Goal: Task Accomplishment & Management: Manage account settings

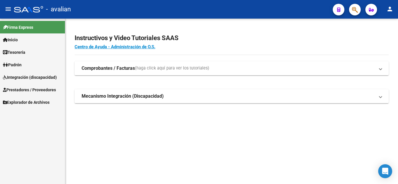
click at [28, 81] on link "Integración (discapacidad)" at bounding box center [32, 77] width 65 height 13
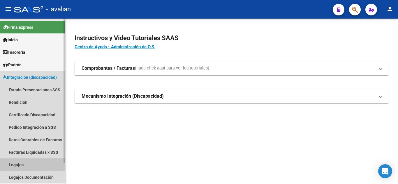
click at [35, 161] on link "Legajos" at bounding box center [32, 165] width 65 height 13
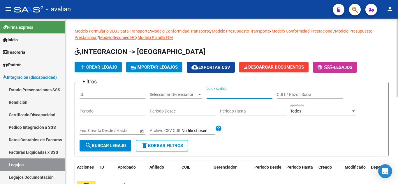
paste input "[PERSON_NAME]"
type input "[PERSON_NAME]"
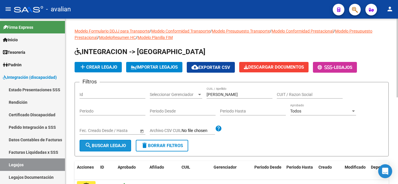
click at [121, 142] on button "search Buscar Legajo" at bounding box center [106, 146] width 52 height 12
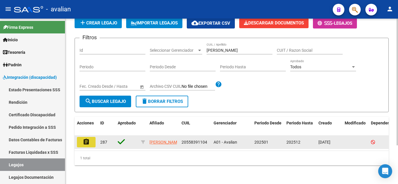
click at [94, 138] on button "assignment" at bounding box center [86, 142] width 19 height 10
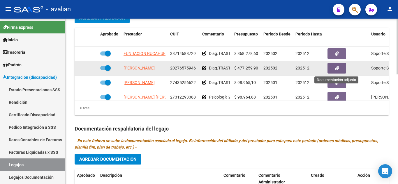
click at [340, 70] on button "button" at bounding box center [337, 68] width 19 height 11
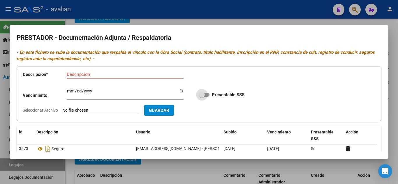
click at [206, 96] on span at bounding box center [204, 95] width 10 height 4
click at [202, 97] on input "Presentable SSS" at bounding box center [202, 97] width 0 height 0
checkbox input "true"
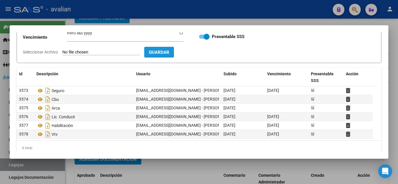
click at [169, 52] on span "Guardar" at bounding box center [159, 52] width 20 height 5
click at [313, 17] on div at bounding box center [199, 92] width 398 height 184
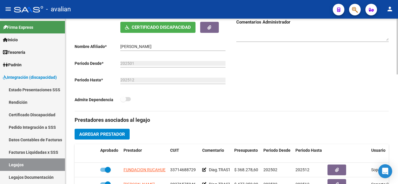
scroll to position [87, 0]
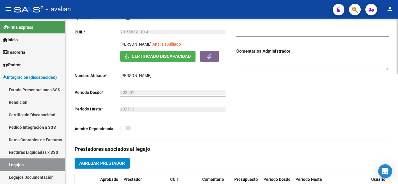
click at [127, 129] on span at bounding box center [125, 128] width 10 height 4
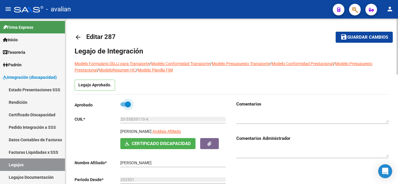
click at [122, 105] on span at bounding box center [125, 105] width 10 height 4
click at [123, 107] on input "checkbox" at bounding box center [123, 107] width 0 height 0
checkbox input "false"
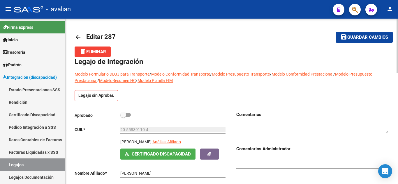
scroll to position [87, 0]
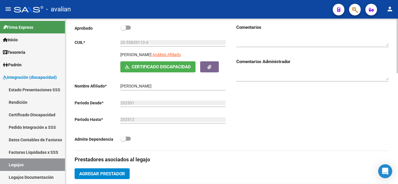
click at [129, 140] on span at bounding box center [125, 139] width 10 height 4
click at [123, 141] on input "checkbox" at bounding box center [123, 141] width 0 height 0
checkbox input "true"
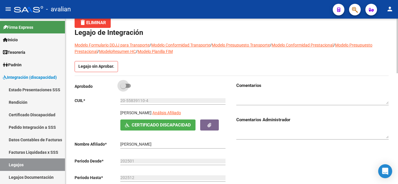
click at [130, 85] on span at bounding box center [125, 86] width 10 height 4
click at [123, 88] on input "checkbox" at bounding box center [123, 88] width 0 height 0
checkbox input "true"
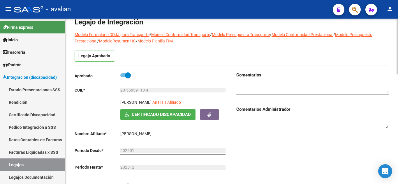
scroll to position [0, 0]
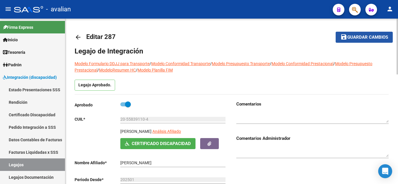
click at [384, 37] on span "Guardar cambios" at bounding box center [367, 37] width 41 height 5
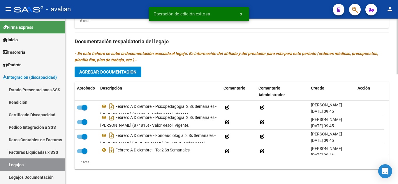
scroll to position [325, 0]
